Goal: Complete application form

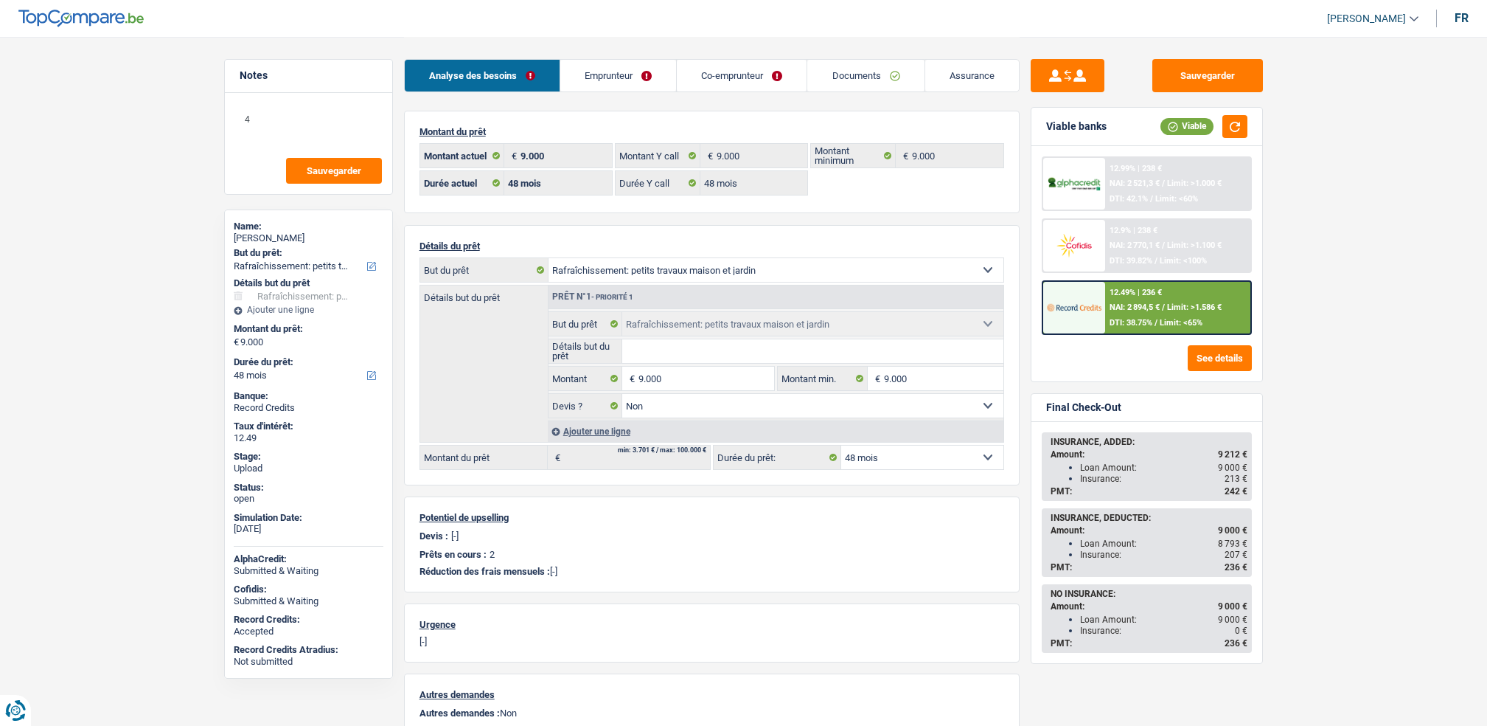
select select "houseOrGarden"
select select "48"
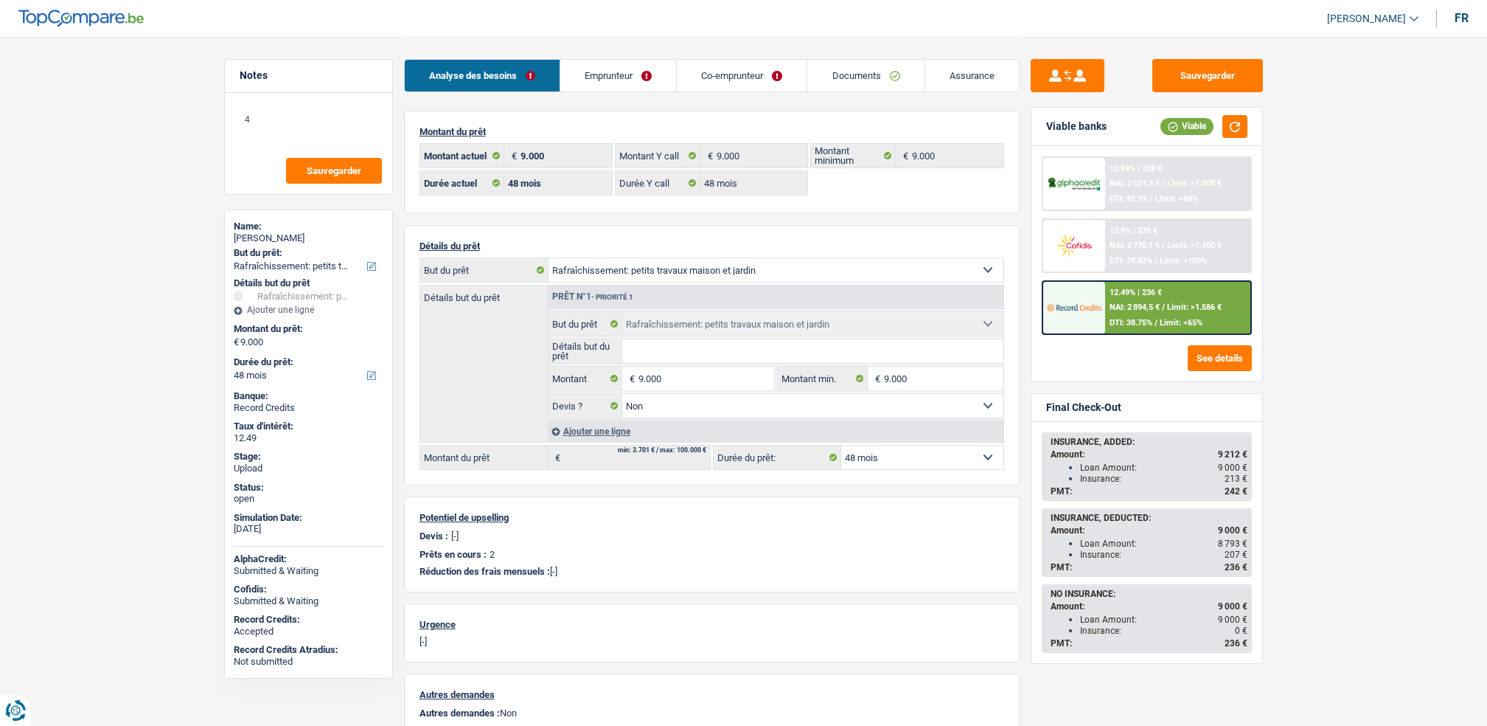
select select "houseOrGarden"
select select "false"
select select "48"
select select "ownerWithMortgage"
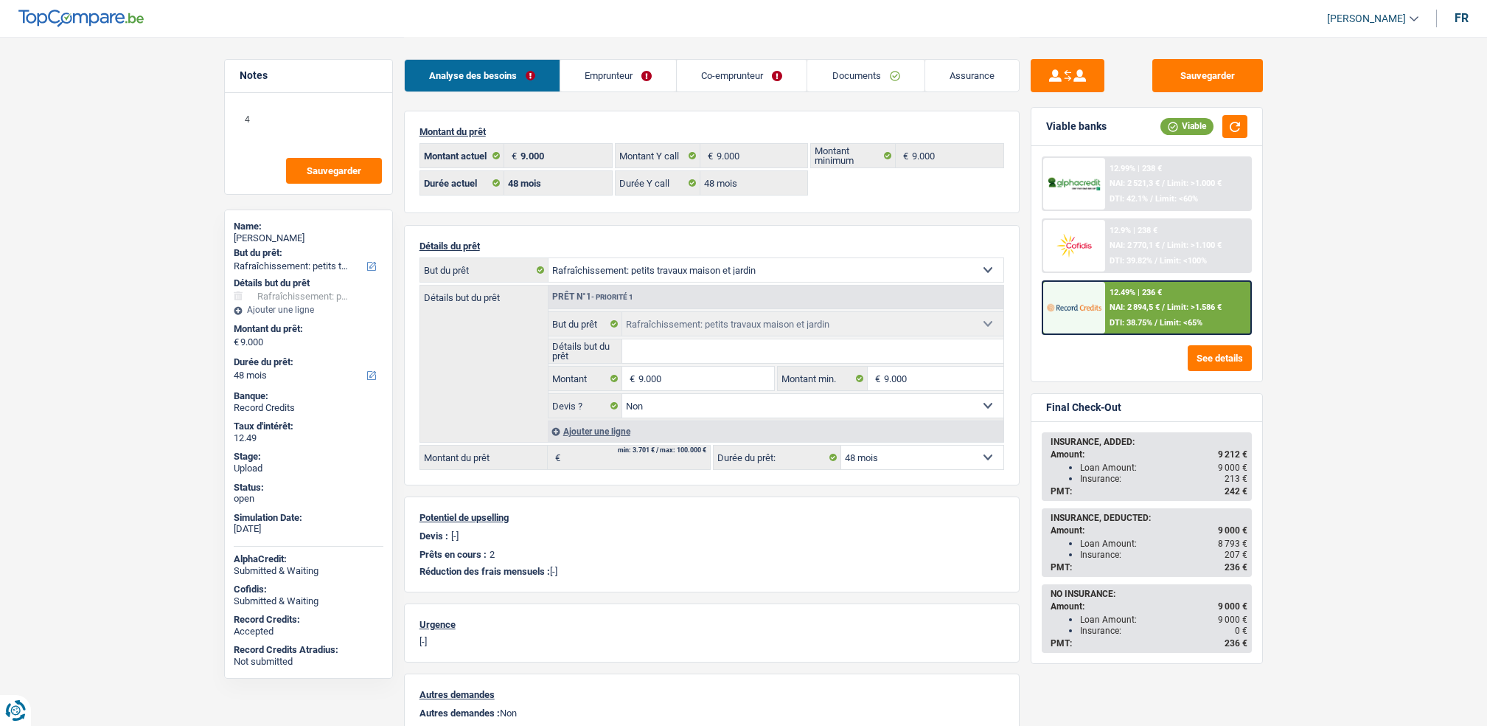
select select "BE"
select select "mortgage"
select select "300"
select select "renovationLoan"
select select "72"
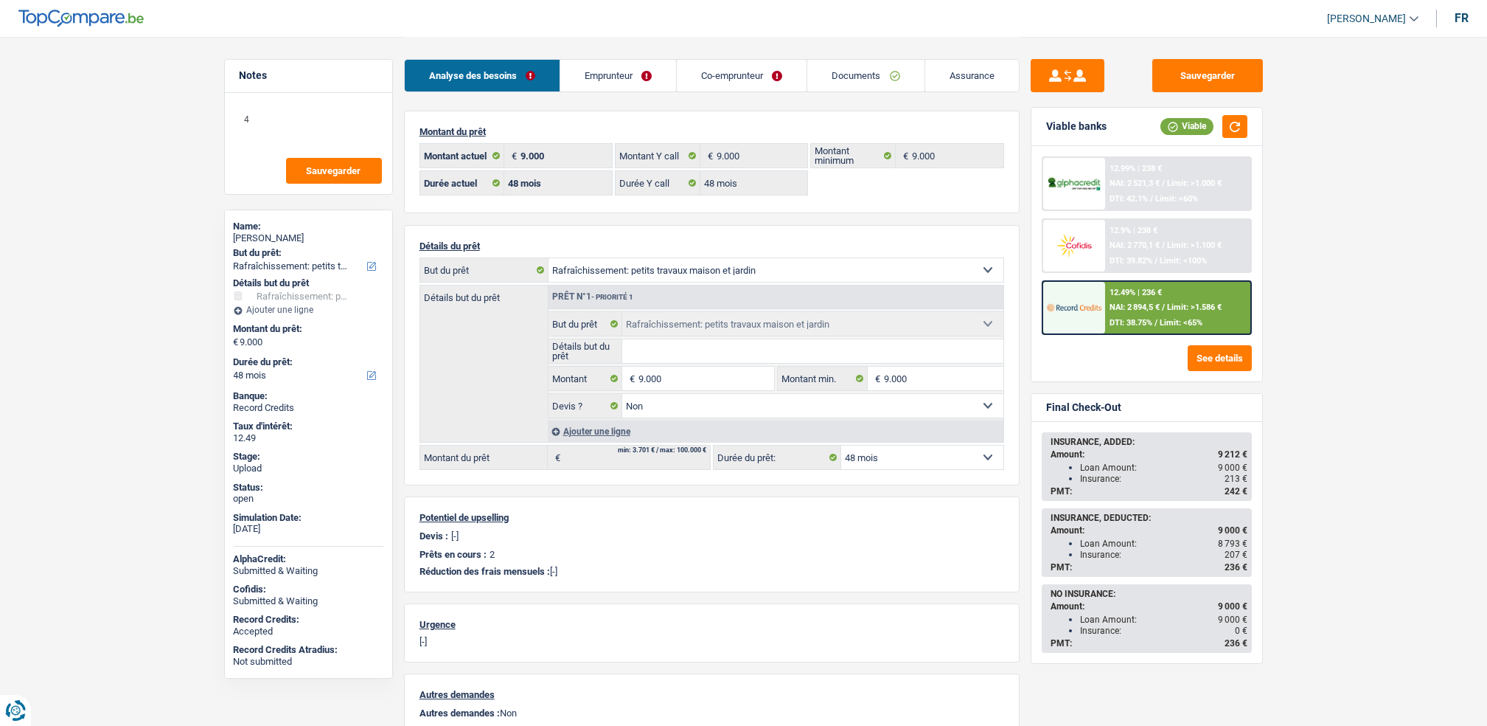
click at [590, 78] on link "Emprunteur" at bounding box center [618, 76] width 116 height 32
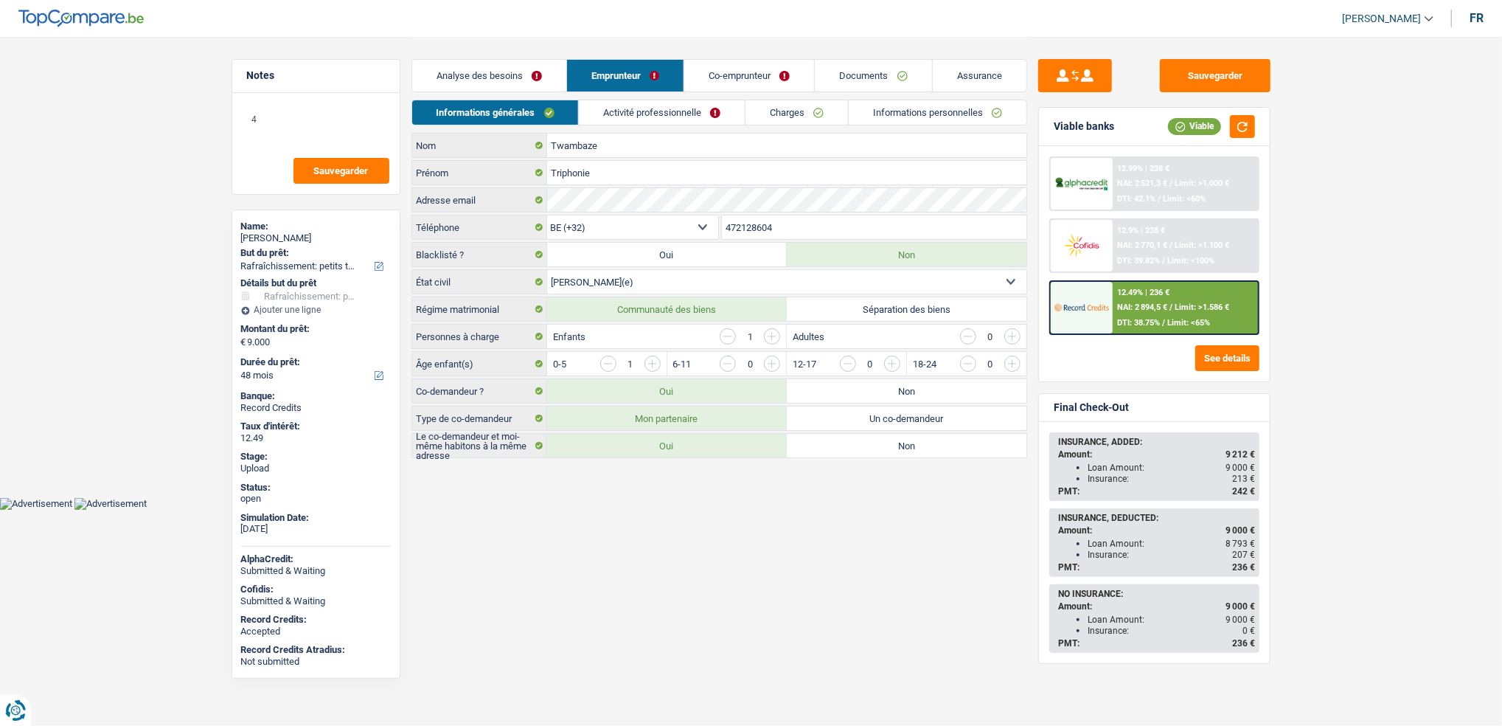
click at [593, 113] on link "Activité professionnelle" at bounding box center [662, 112] width 166 height 24
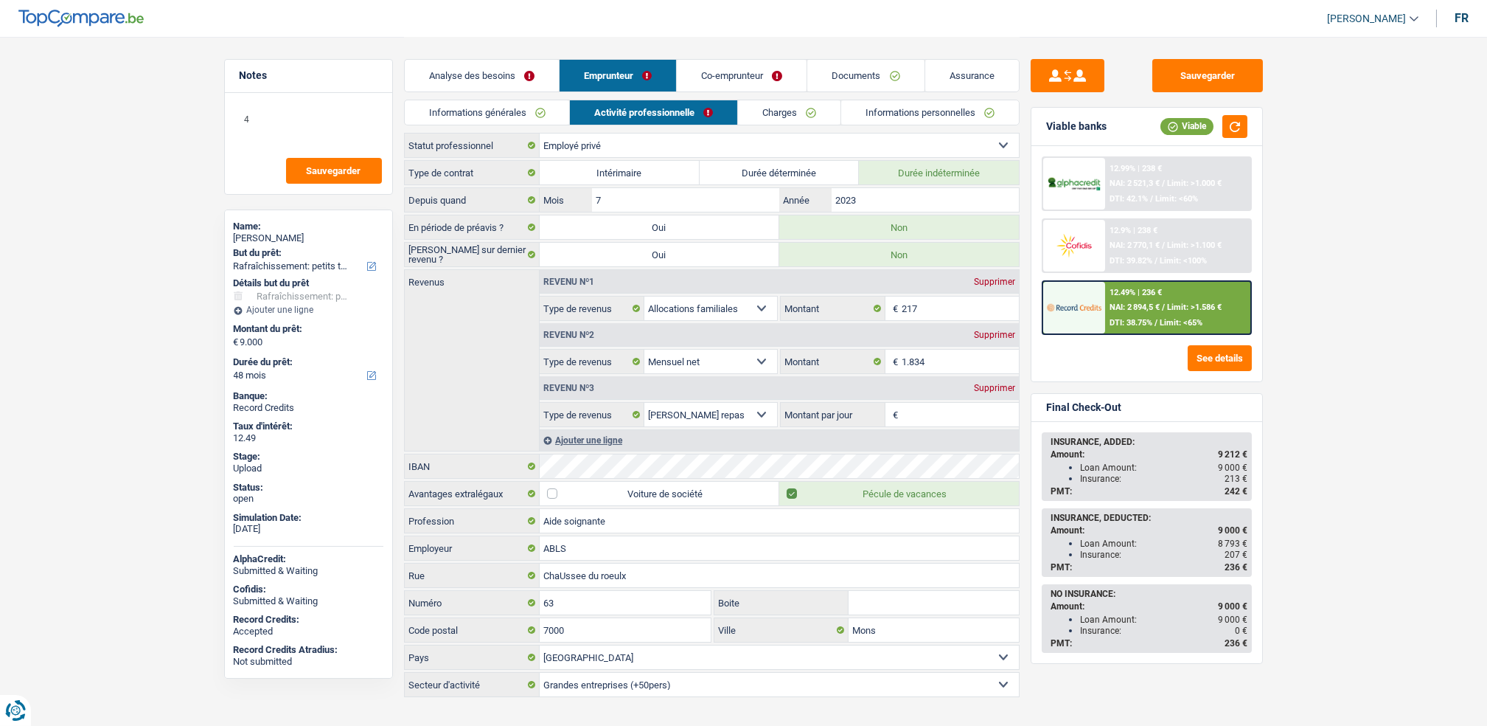
click at [779, 108] on link "Charges" at bounding box center [789, 112] width 102 height 24
